Goal: Information Seeking & Learning: Learn about a topic

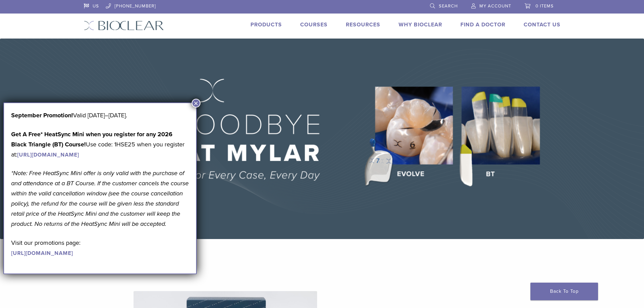
click at [347, 73] on img at bounding box center [322, 139] width 644 height 200
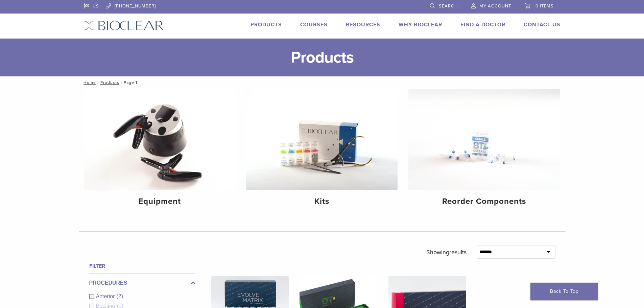
click at [262, 23] on link "Products" at bounding box center [265, 24] width 31 height 7
click at [417, 26] on link "Why Bioclear" at bounding box center [420, 24] width 44 height 7
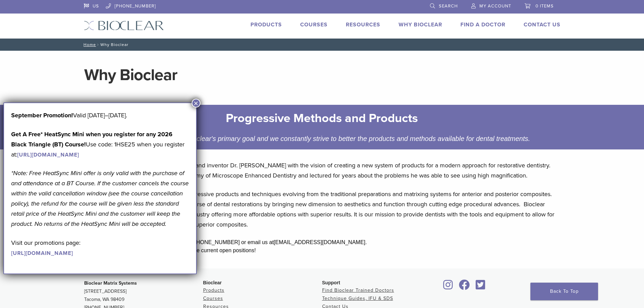
click at [195, 103] on button "×" at bounding box center [196, 103] width 9 height 9
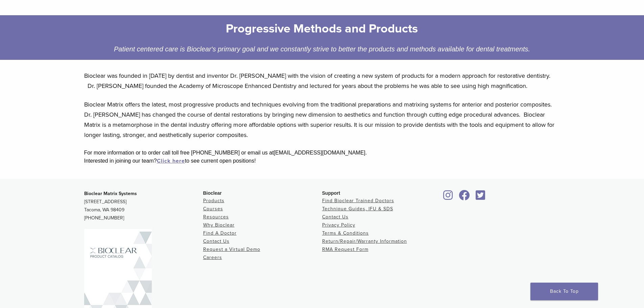
scroll to position [101, 0]
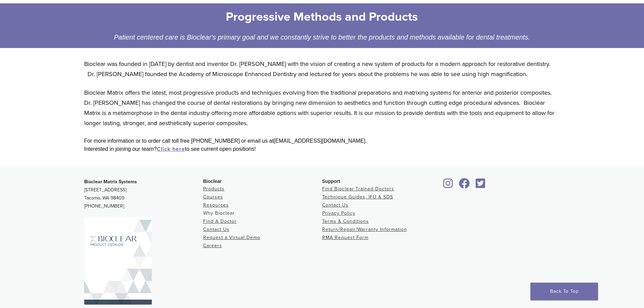
click at [215, 213] on link "Why Bioclear" at bounding box center [218, 213] width 31 height 6
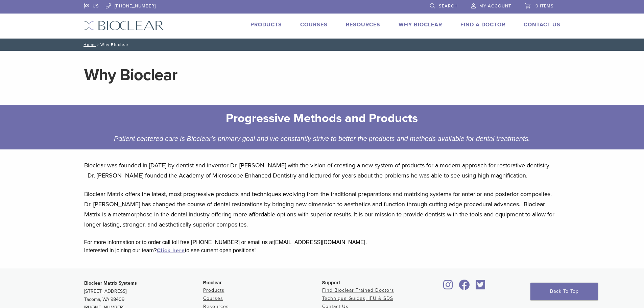
click at [409, 25] on link "Why Bioclear" at bounding box center [420, 24] width 44 height 7
click at [359, 23] on link "Resources" at bounding box center [363, 24] width 34 height 7
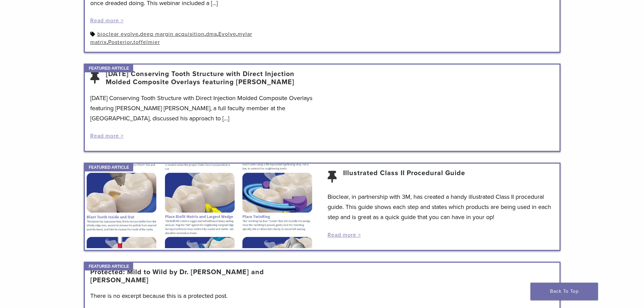
scroll to position [372, 0]
